Goal: Obtain resource: Obtain resource

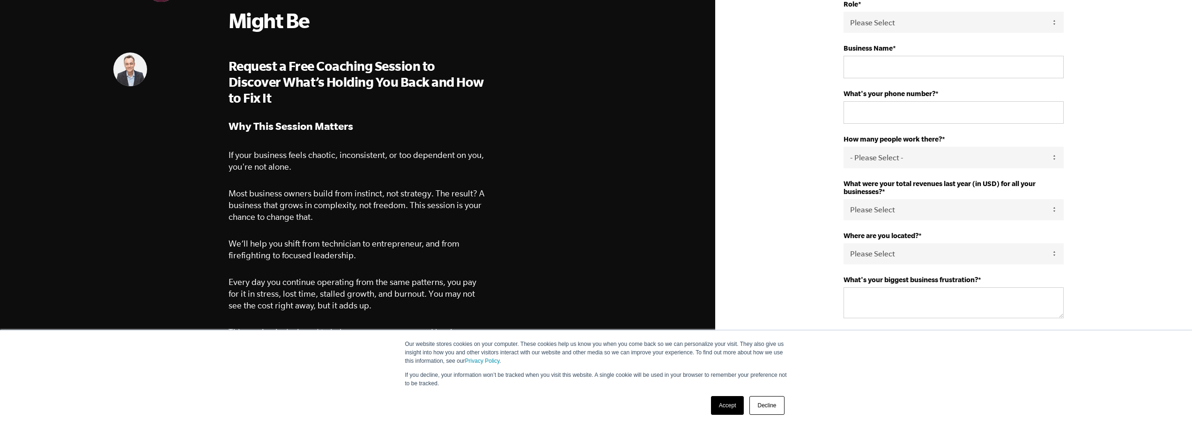
scroll to position [187, 0]
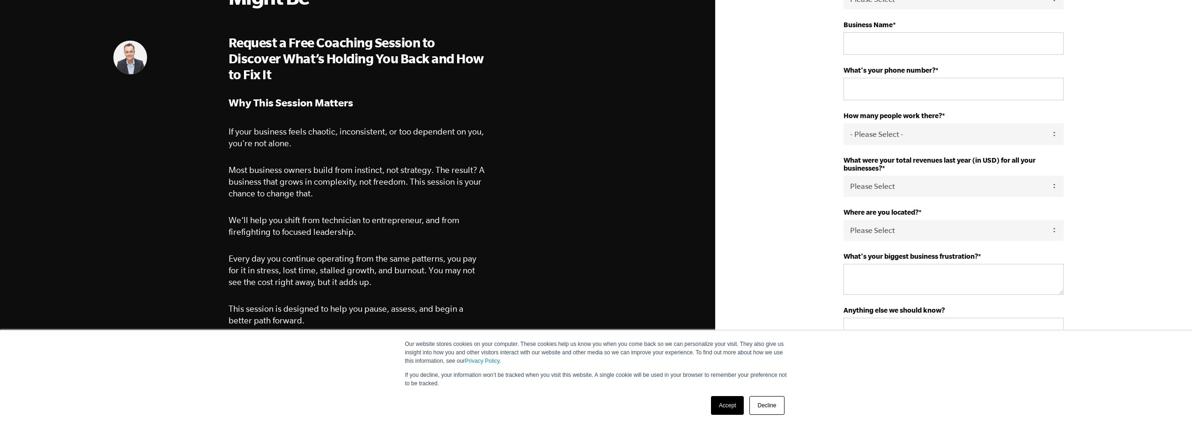
click at [733, 402] on link "Accept" at bounding box center [727, 405] width 33 height 19
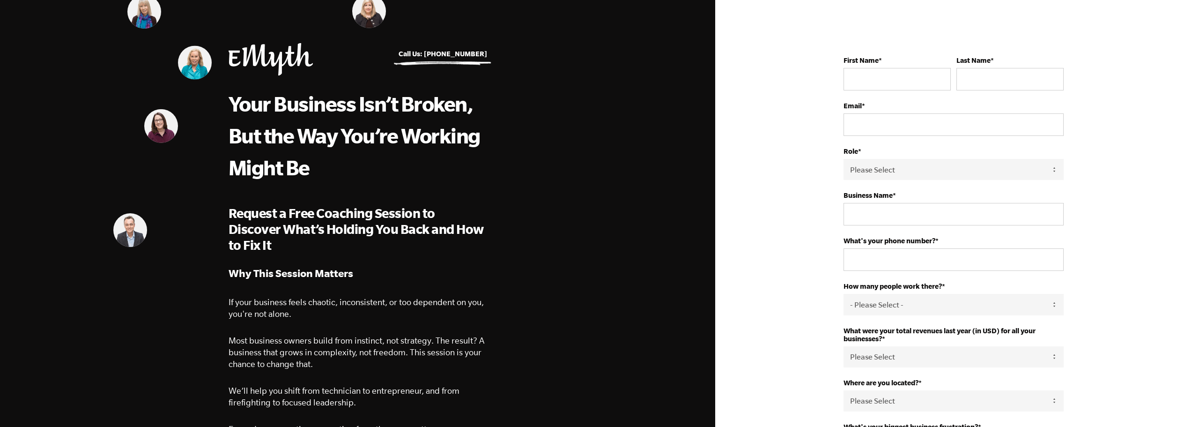
scroll to position [0, 0]
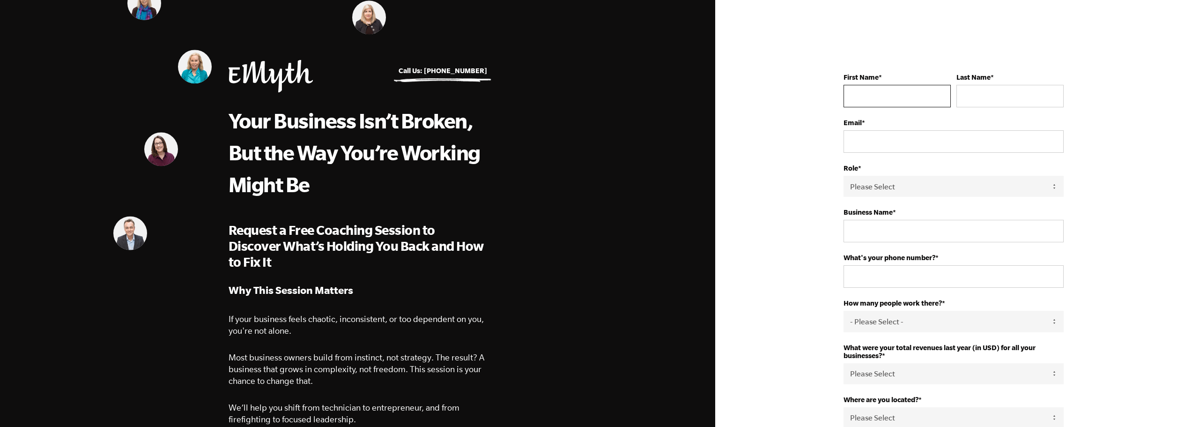
click at [857, 90] on input "First Name *" at bounding box center [896, 96] width 107 height 22
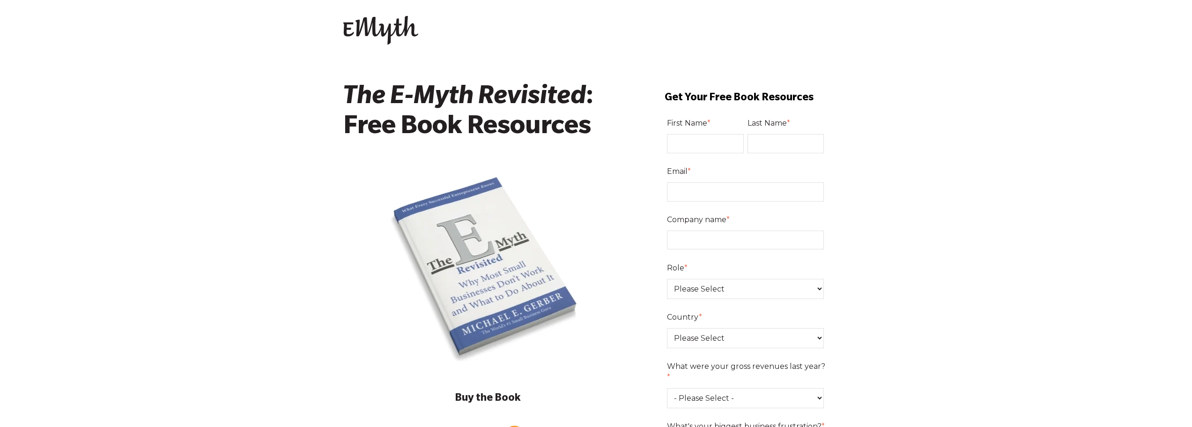
click at [691, 145] on input "First Name *" at bounding box center [705, 143] width 77 height 19
type input "Malini"
type input "Krishna"
type input "mkrishna@pursuitlending.com"
type input "Pursuit"
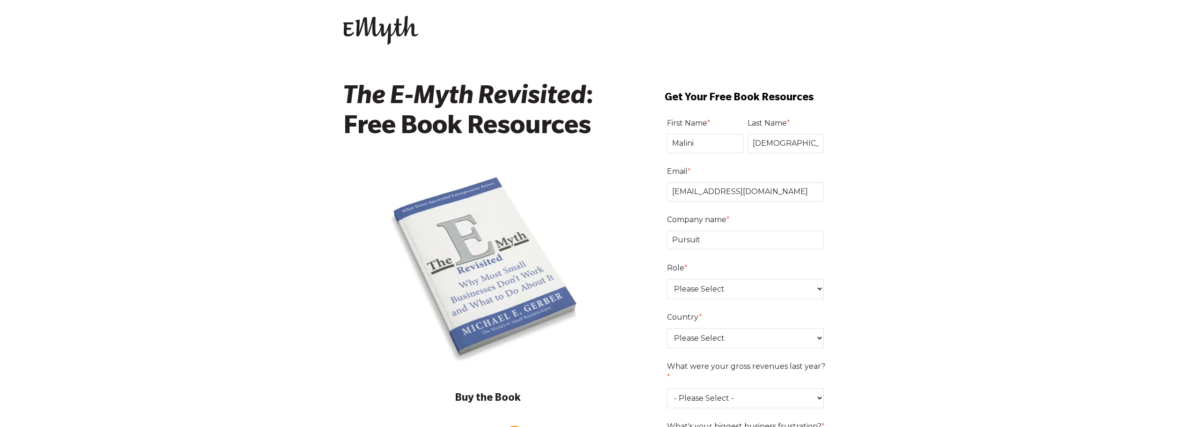
click at [726, 281] on select "Please Select Owner Partner / Co-Owner Executive Employee / Other" at bounding box center [745, 289] width 157 height 20
select select "Employee / Other"
click at [667, 279] on select "Please Select Owner Partner / Co-Owner Executive Employee / Other" at bounding box center [745, 289] width 157 height 20
click at [721, 334] on select "Please Select United States Afghanistan Åland Islands Albania Algeria American …" at bounding box center [745, 338] width 157 height 20
select select "United States"
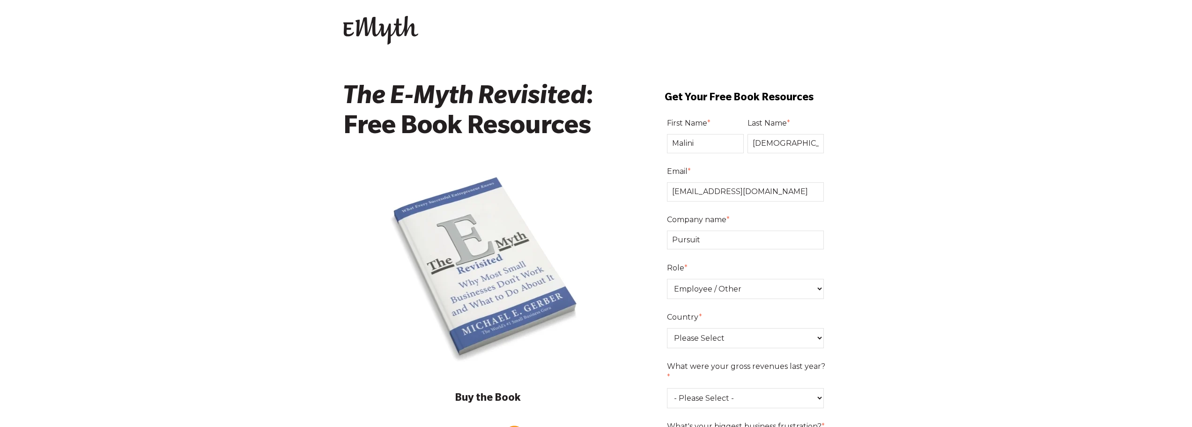
click at [667, 328] on select "Please Select United States Afghanistan Åland Islands Albania Algeria American …" at bounding box center [745, 338] width 157 height 20
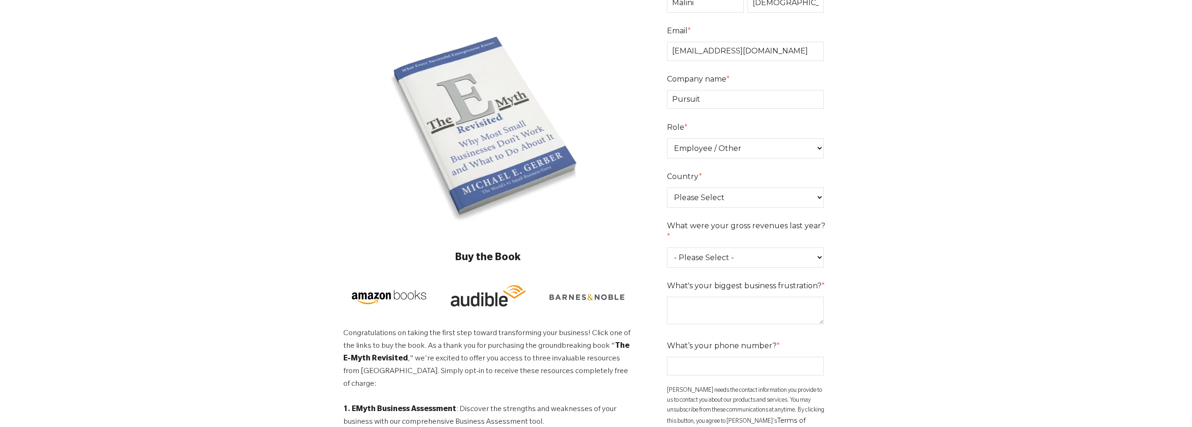
click at [792, 249] on select "- Please Select - 0-75K 76-150K 151-275K 276-500K 501-750K 751-1M 1-2.5M 2.5-5M…" at bounding box center [745, 257] width 157 height 20
select select "0-75K"
click at [667, 247] on select "- Please Select - 0-75K 76-150K 151-275K 276-500K 501-750K 751-1M 1-2.5M 2.5-5M…" at bounding box center [745, 257] width 157 height 20
click at [783, 296] on textarea "What's your biggest business frustration? *" at bounding box center [745, 310] width 157 height 28
type textarea "lack of motivation"
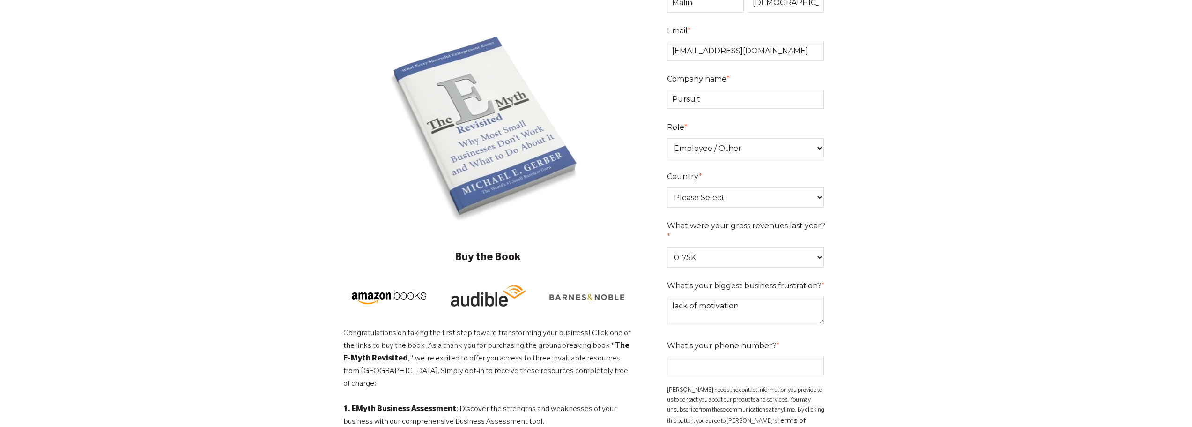
click at [780, 343] on div "What’s your phone number? *" at bounding box center [747, 356] width 161 height 37
click at [769, 356] on input "What’s your phone number? *" at bounding box center [745, 365] width 157 height 19
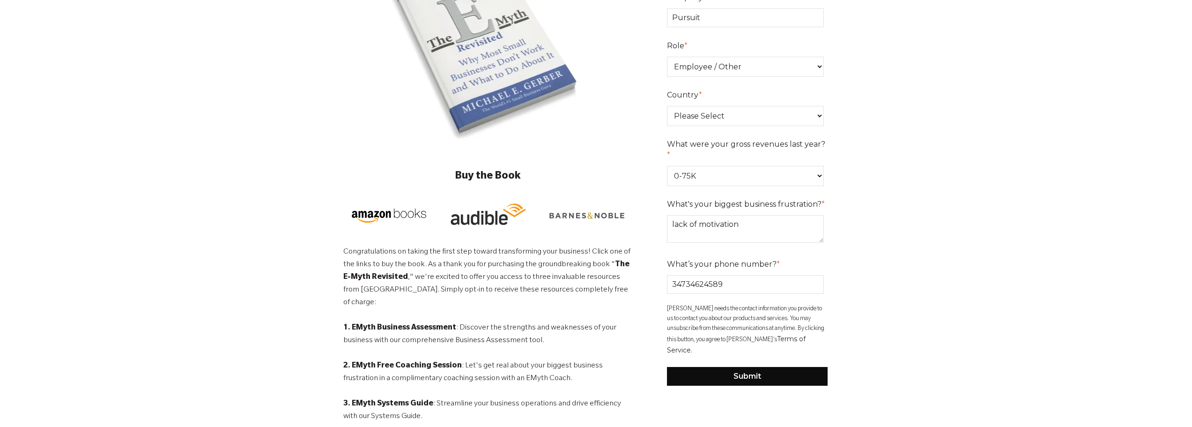
scroll to position [328, 0]
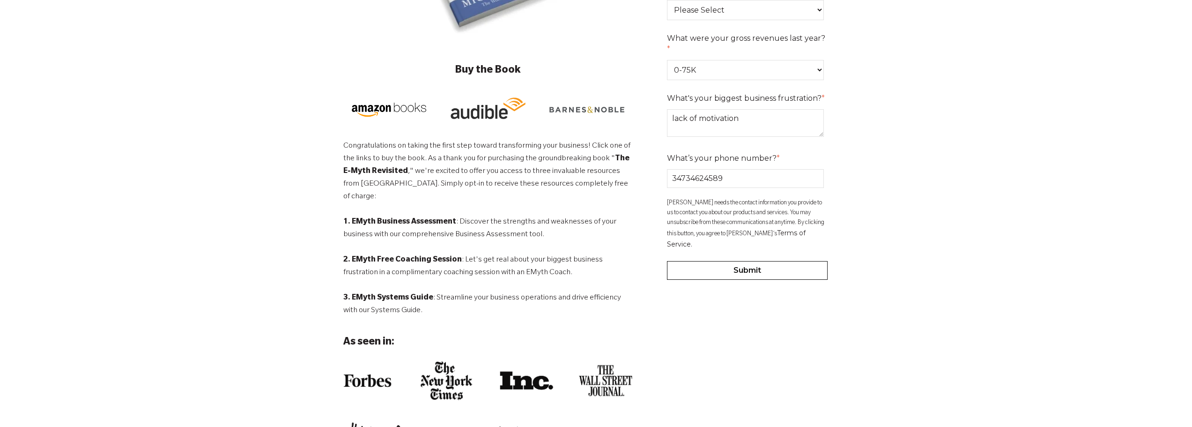
type input "34734624589"
click at [794, 261] on input "Submit" at bounding box center [747, 270] width 161 height 19
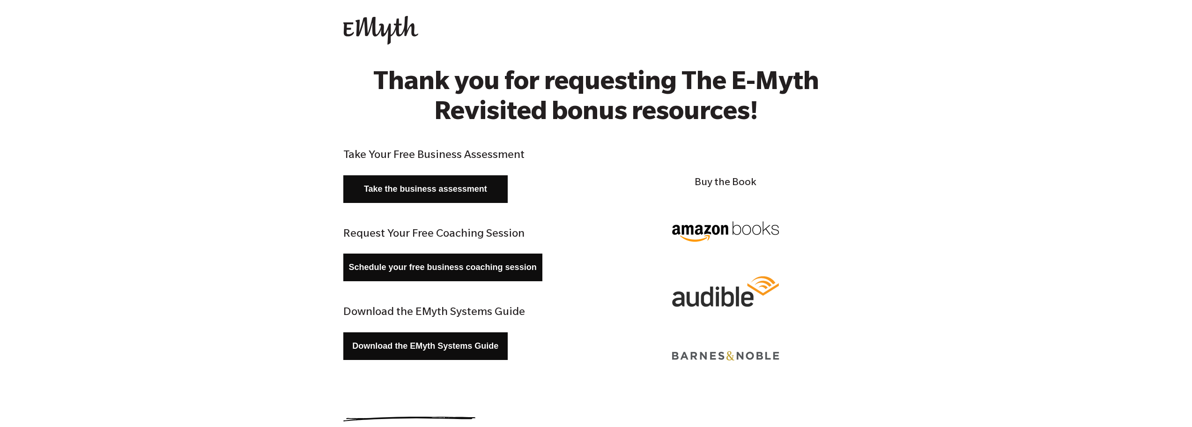
click at [473, 202] on link "Take the business assessment" at bounding box center [425, 189] width 165 height 28
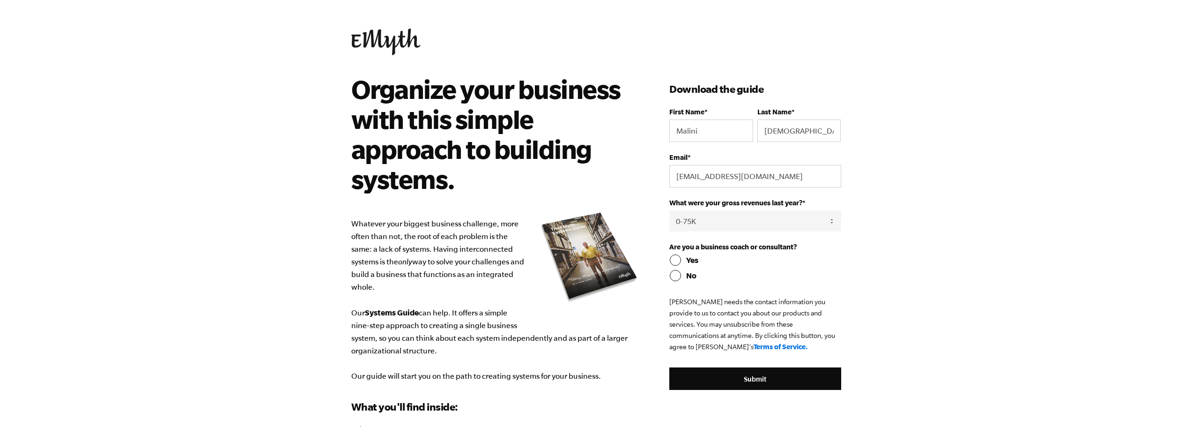
select select "0-75K"
click at [686, 258] on input "Yes" at bounding box center [754, 259] width 171 height 11
radio input "true"
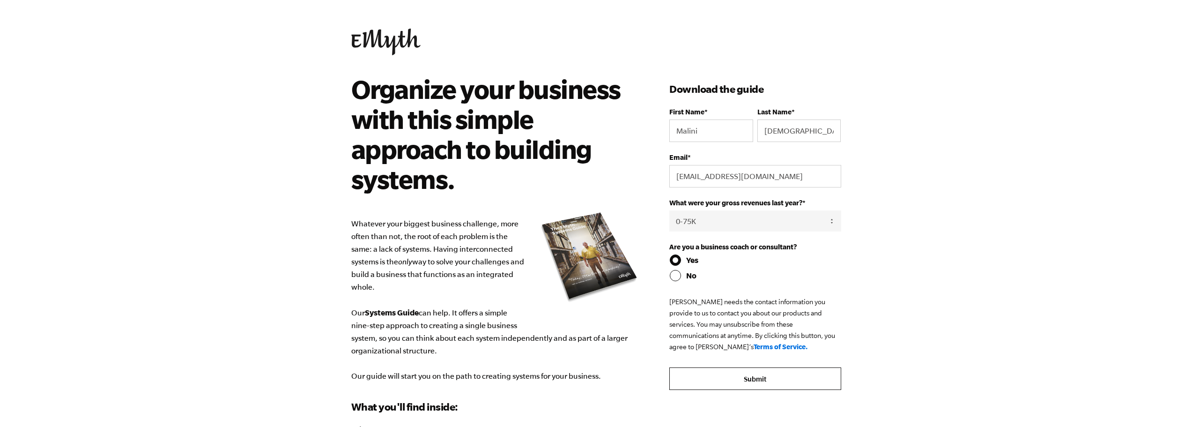
click at [727, 371] on input "Submit" at bounding box center [754, 378] width 171 height 22
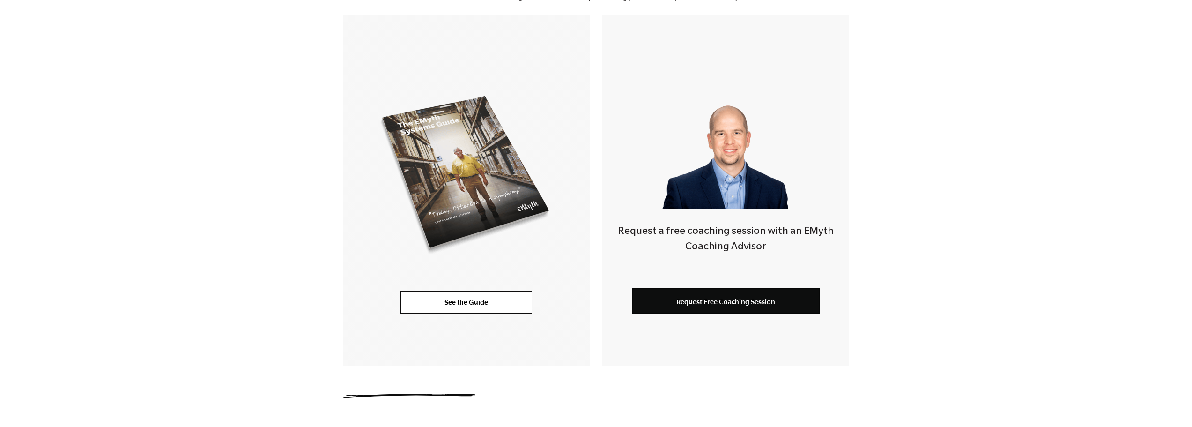
scroll to position [187, 0]
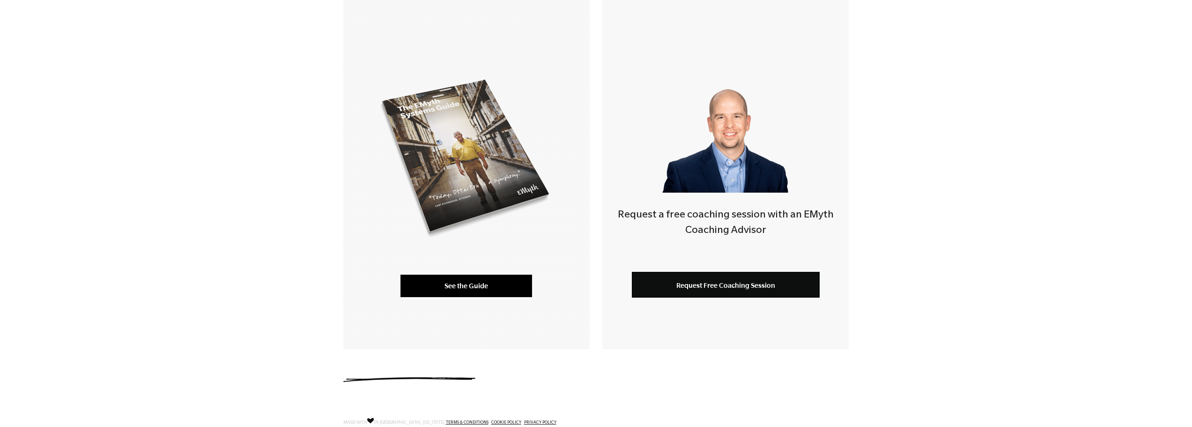
click at [448, 285] on link "See the Guide" at bounding box center [466, 285] width 132 height 22
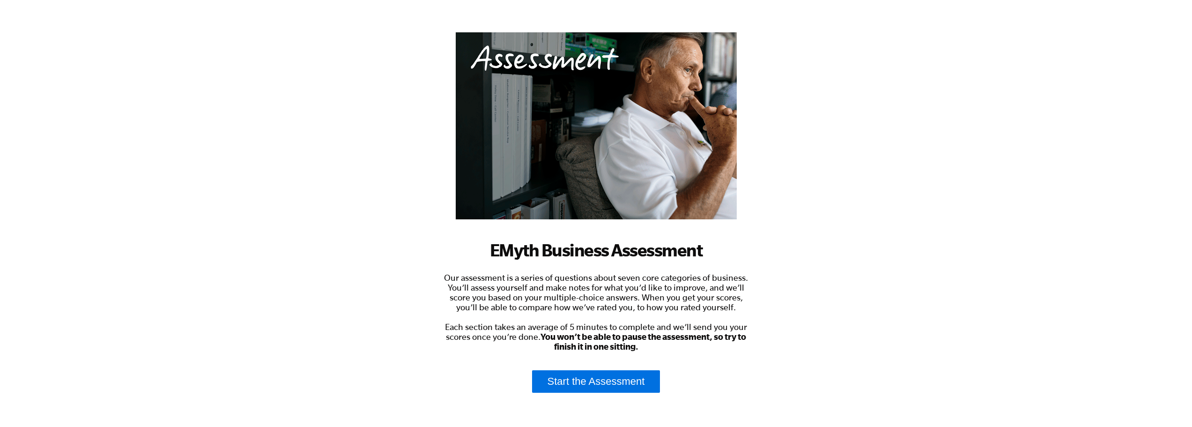
scroll to position [131, 0]
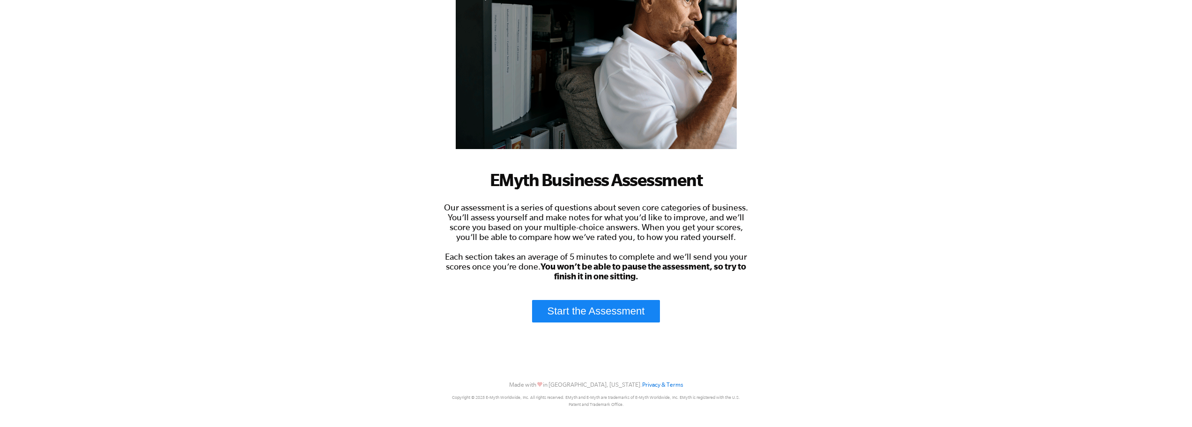
click at [603, 313] on link "Start the Assessment" at bounding box center [596, 311] width 128 height 22
